Goal: Task Accomplishment & Management: Use online tool/utility

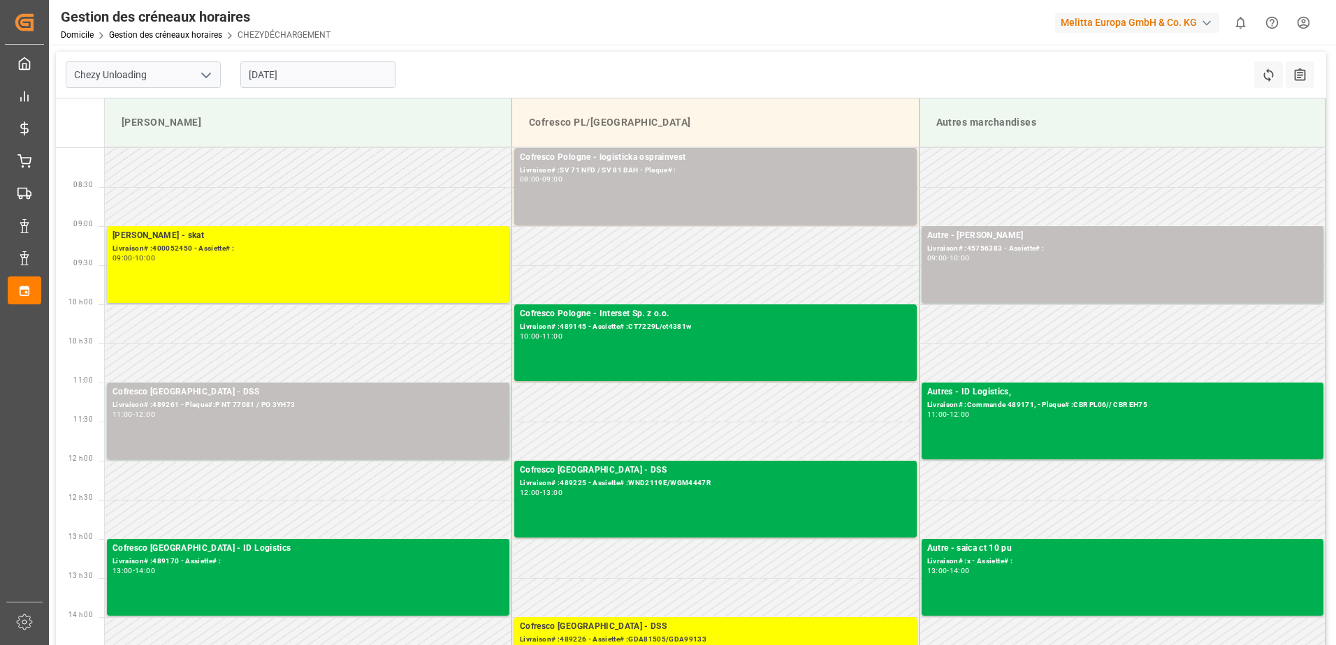
scroll to position [70, 0]
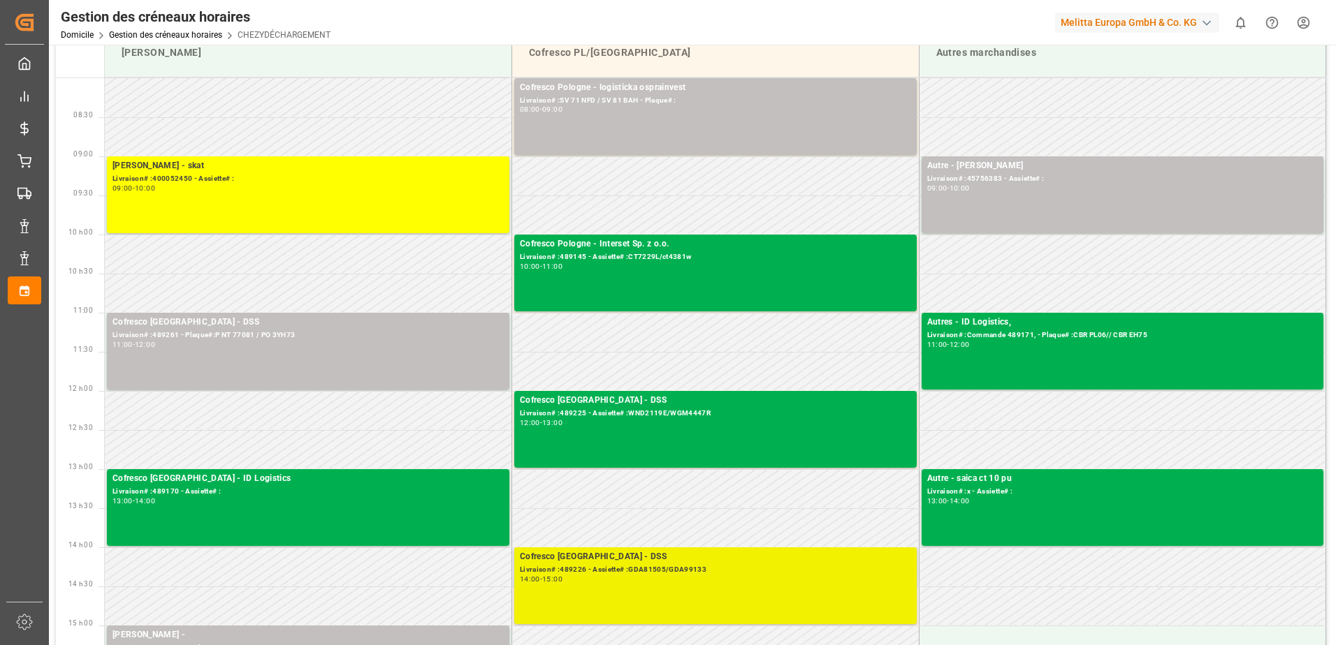
click at [597, 588] on div "Cofresco Pologne - DSS Livraison# :489226 - Assiette# :GDA81505/GDA99133 14:00 …" at bounding box center [715, 585] width 391 height 71
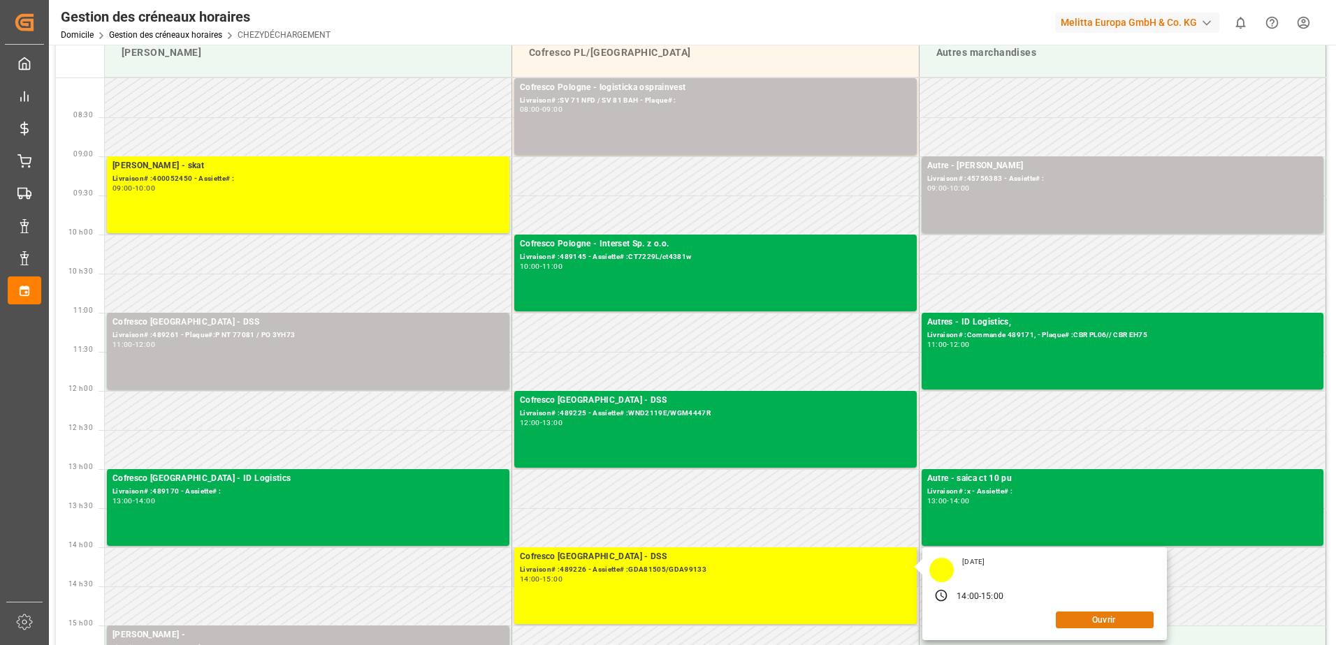
click at [1123, 622] on button "Ouvrir" at bounding box center [1104, 620] width 98 height 17
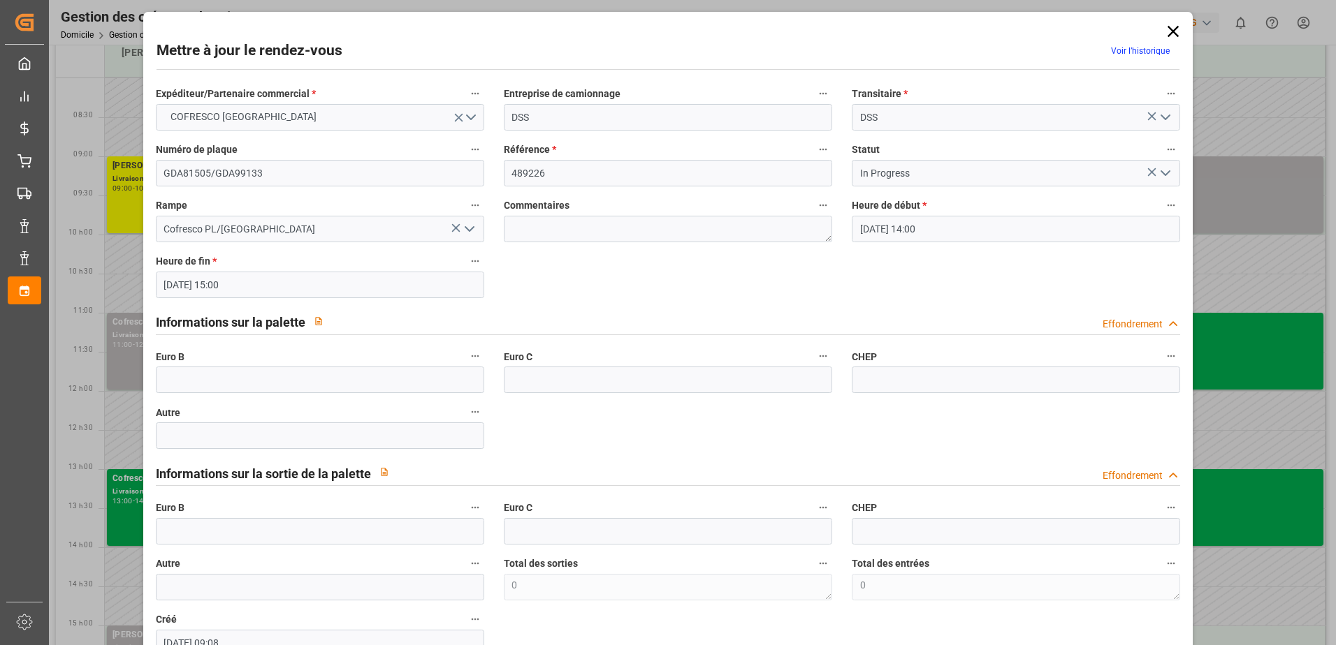
drag, startPoint x: 465, startPoint y: 228, endPoint x: 458, endPoint y: 225, distance: 7.8
click at [461, 226] on icon "Ouvrir le menu" at bounding box center [469, 229] width 17 height 17
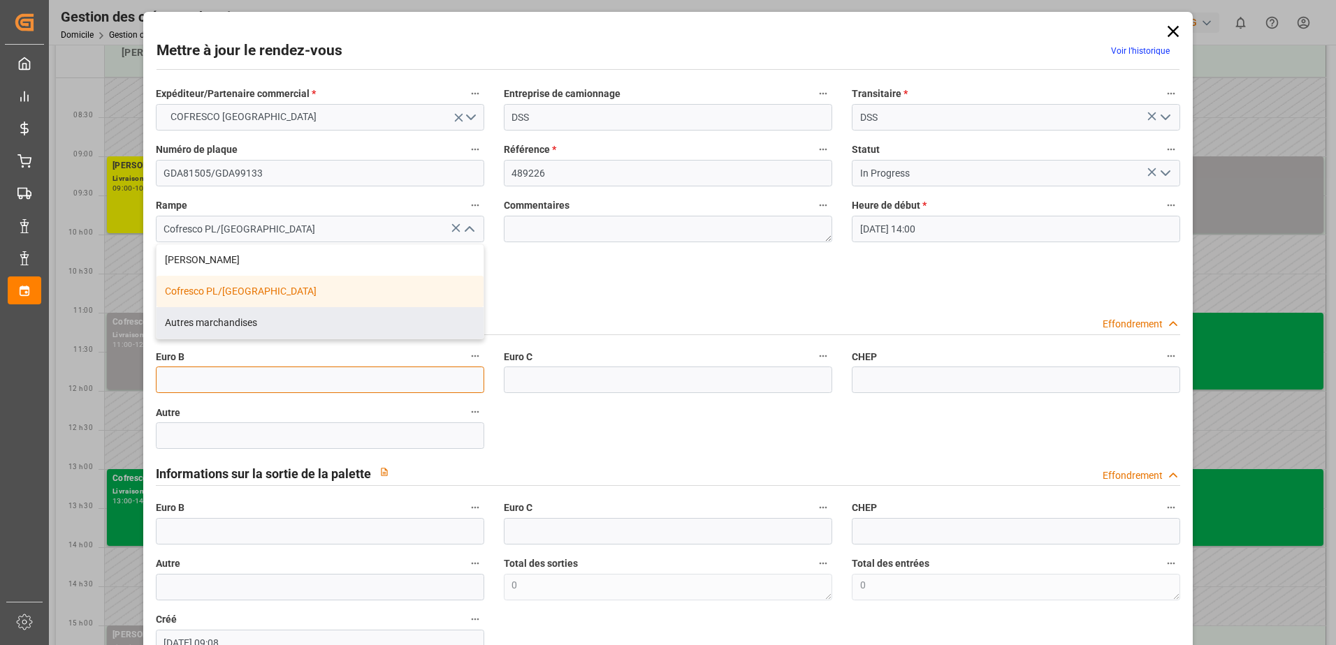
click at [374, 383] on input "text" at bounding box center [320, 380] width 328 height 27
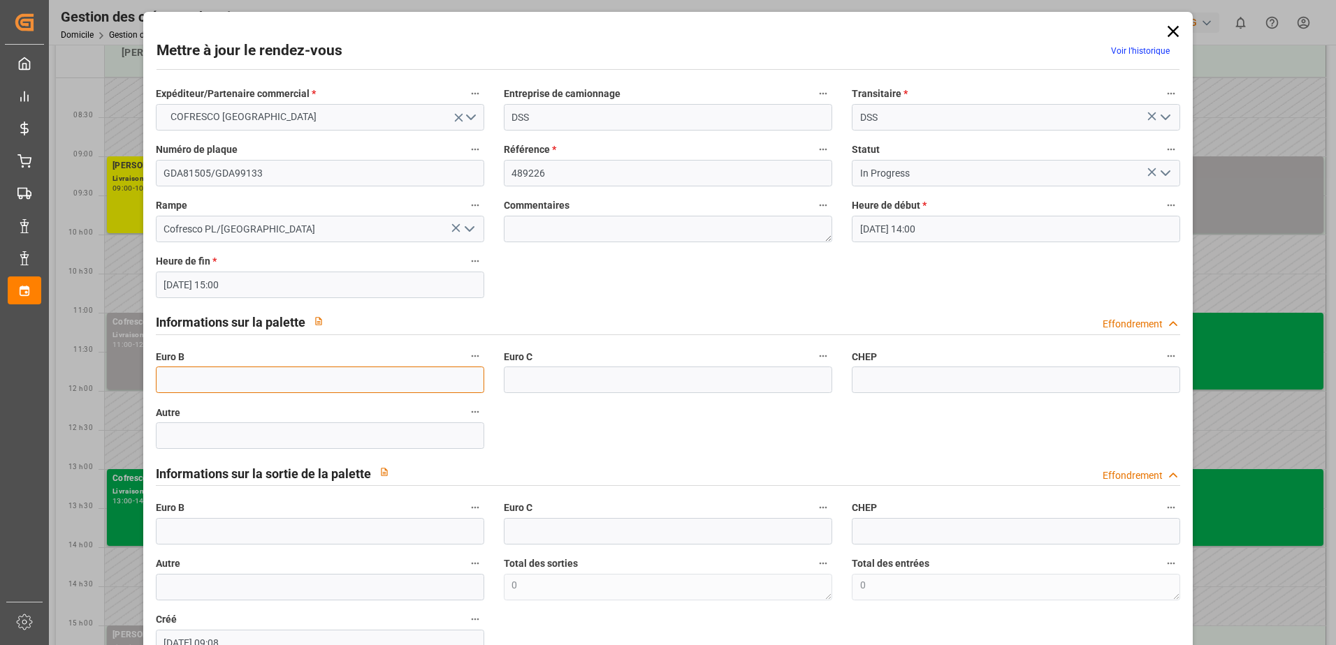
type input "33"
click at [1154, 173] on button "Ouvrir le menu" at bounding box center [1164, 174] width 21 height 22
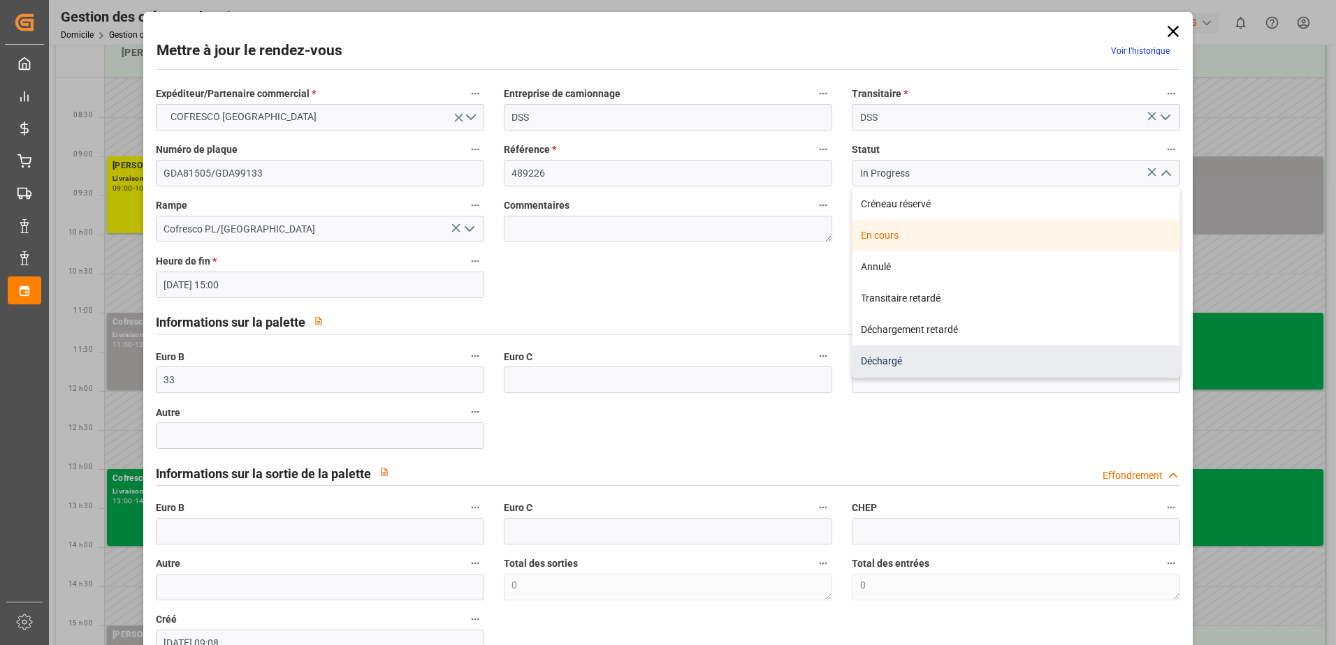
click at [936, 358] on div "Déchargé" at bounding box center [1015, 361] width 327 height 31
type input "Unloaded"
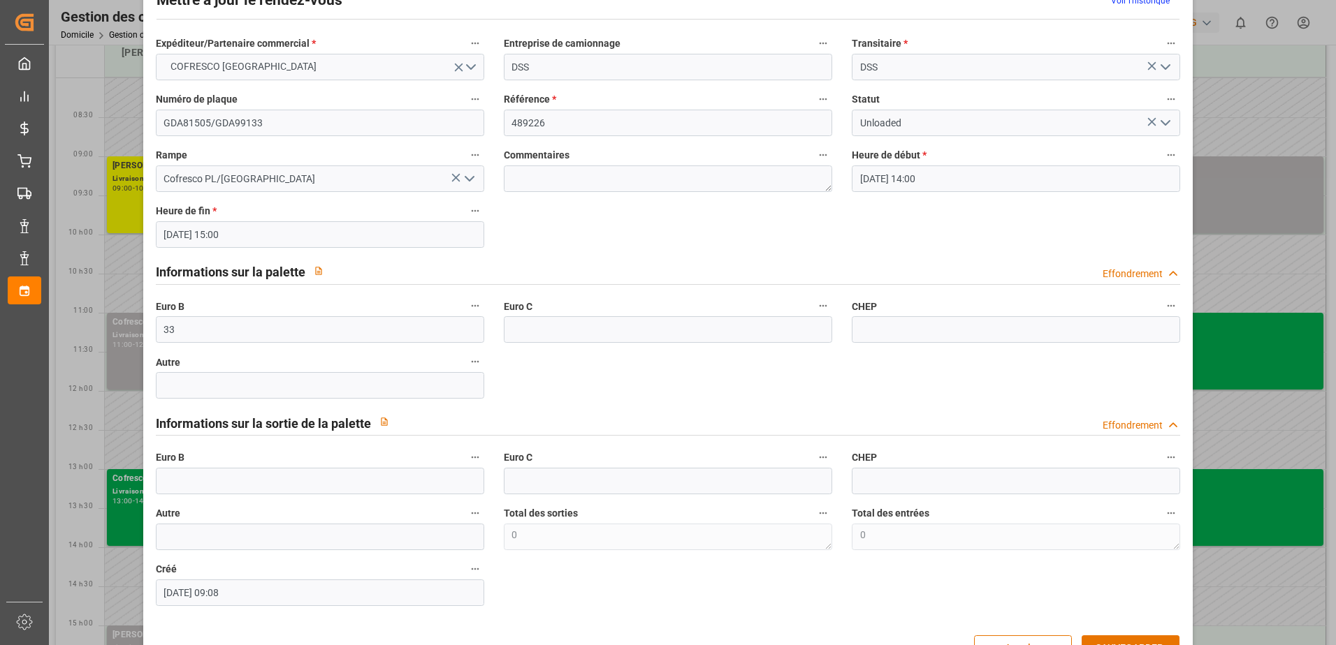
scroll to position [92, 0]
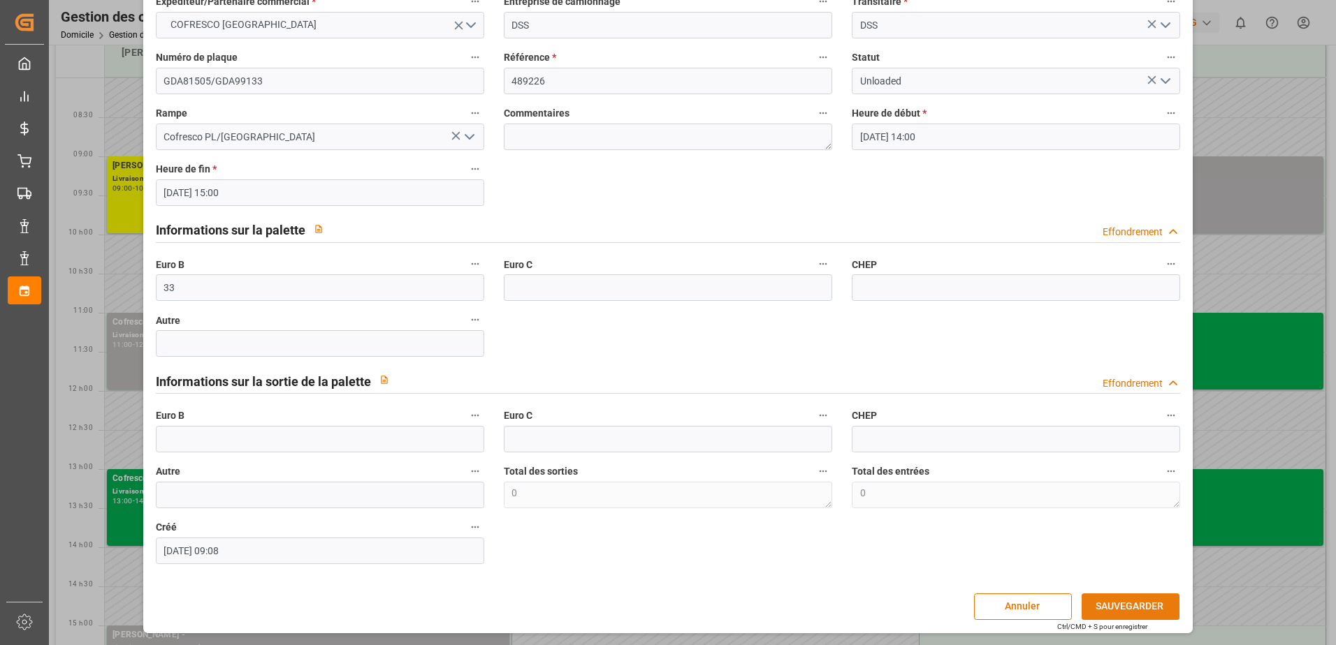
click at [1109, 613] on button "SAUVEGARDER" at bounding box center [1130, 607] width 98 height 27
